Goal: Find specific page/section: Find specific page/section

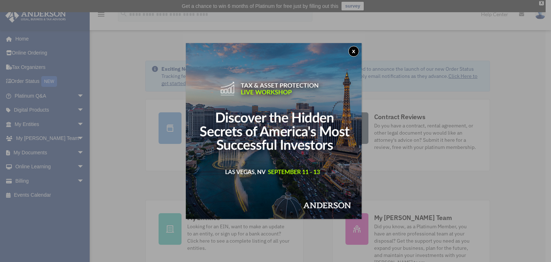
click at [352, 51] on button "x" at bounding box center [354, 51] width 11 height 11
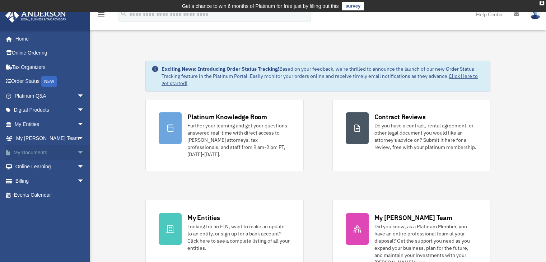
click at [36, 149] on link "My Documents arrow_drop_down" at bounding box center [50, 152] width 90 height 14
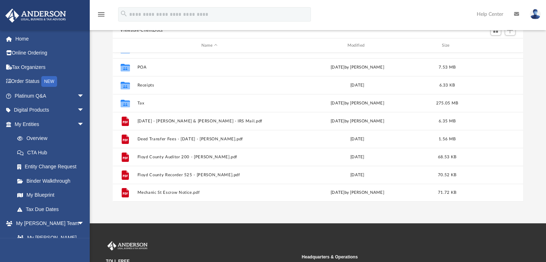
scroll to position [72, 0]
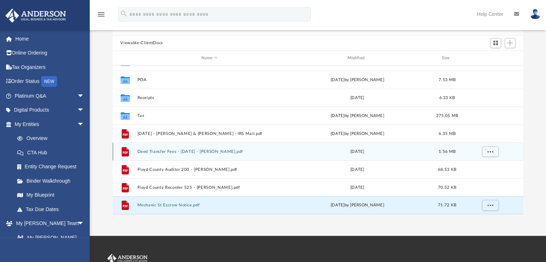
drag, startPoint x: 173, startPoint y: 204, endPoint x: 233, endPoint y: 149, distance: 81.5
click at [231, 149] on div "Collaborated Folder Mail [DATE] by ABA_NEST_APP 254.14 MB Collaborated Folder M…" at bounding box center [318, 70] width 411 height 287
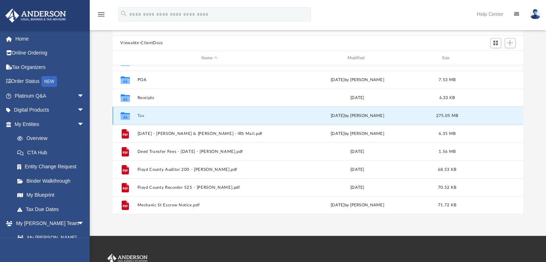
click at [141, 118] on button "Tax" at bounding box center [209, 115] width 145 height 5
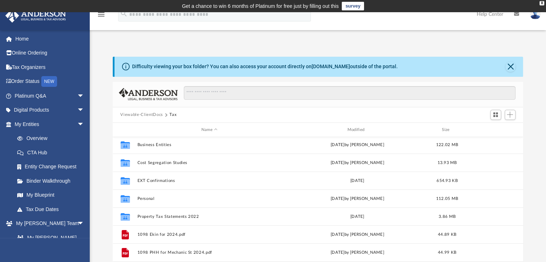
scroll to position [0, 0]
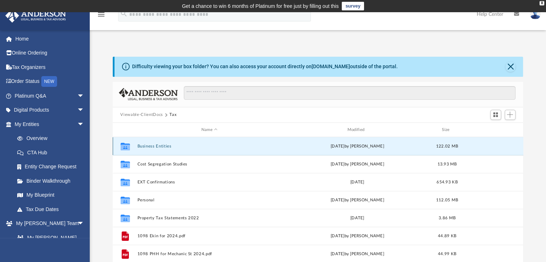
click at [158, 147] on button "Business Entities" at bounding box center [209, 146] width 145 height 5
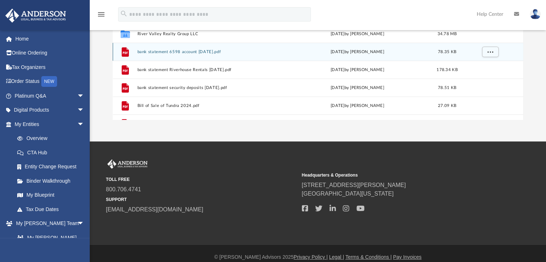
scroll to position [174, 0]
